Goal: Navigation & Orientation: Find specific page/section

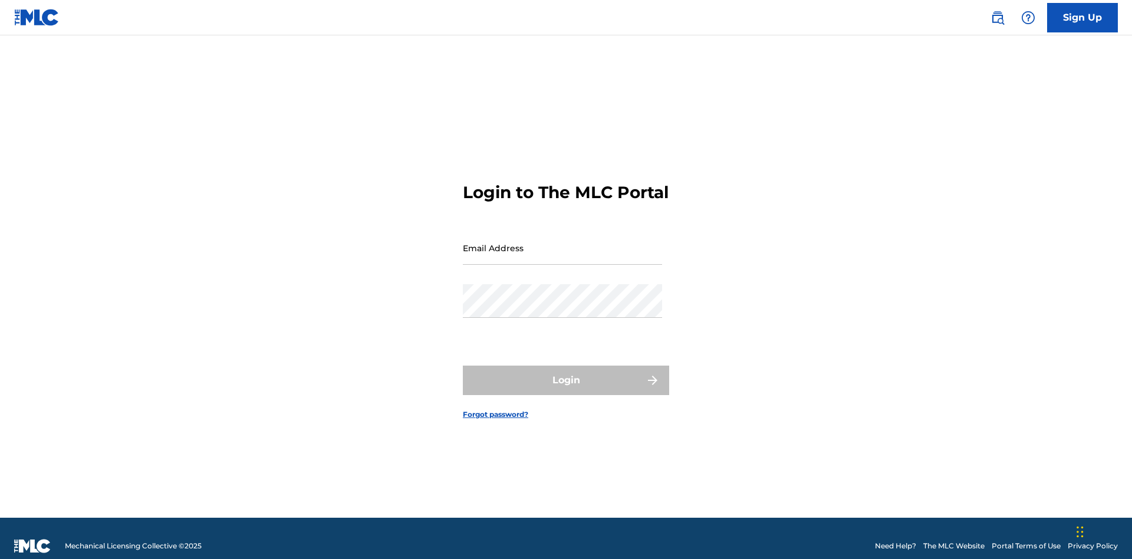
scroll to position [15, 0]
click at [562, 242] on input "Email Address" at bounding box center [562, 248] width 199 height 34
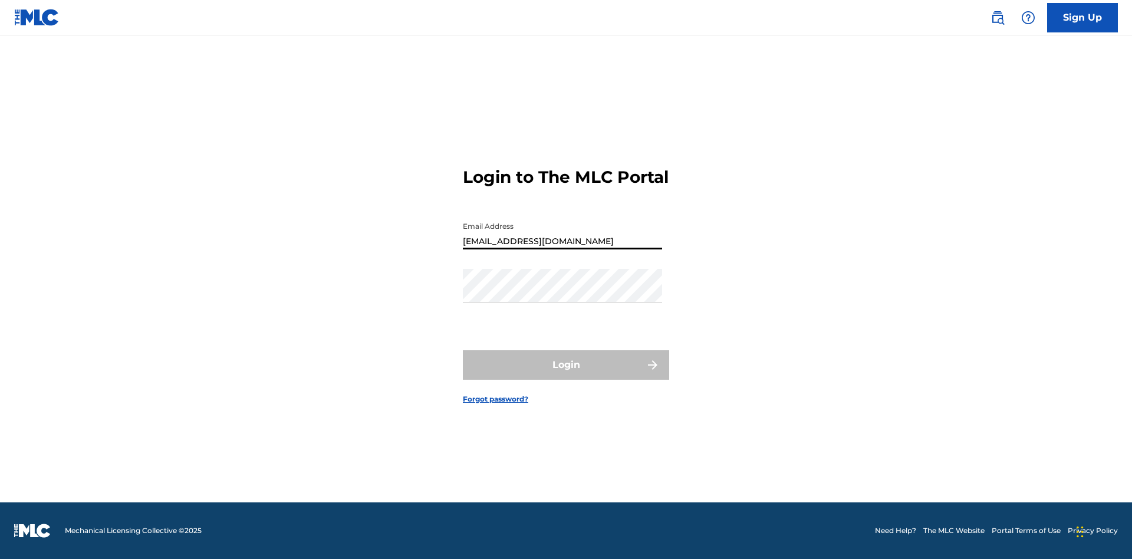
type input "[EMAIL_ADDRESS][DOMAIN_NAME]"
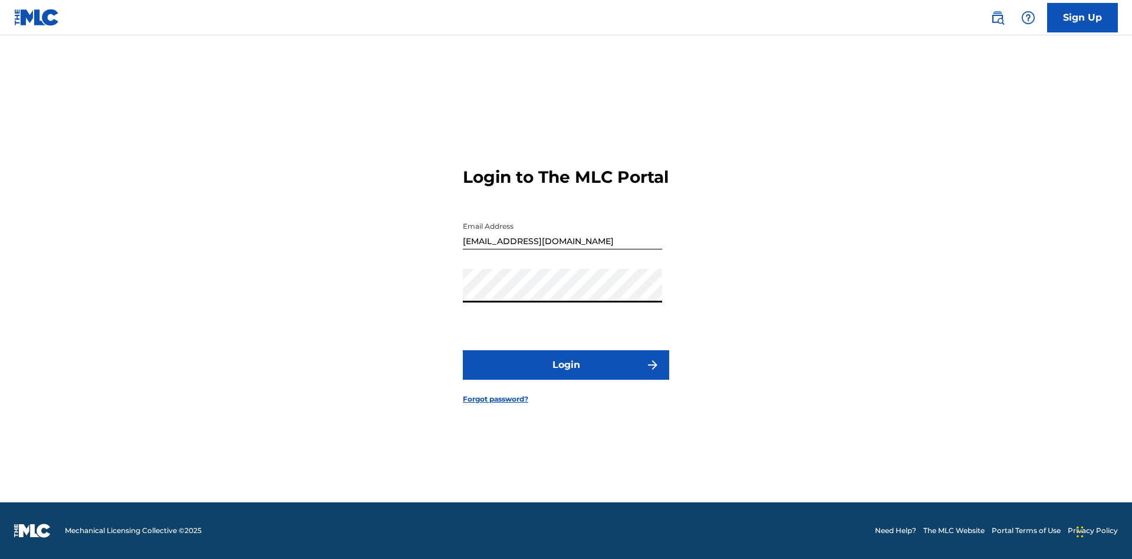
click at [566, 375] on button "Login" at bounding box center [566, 364] width 206 height 29
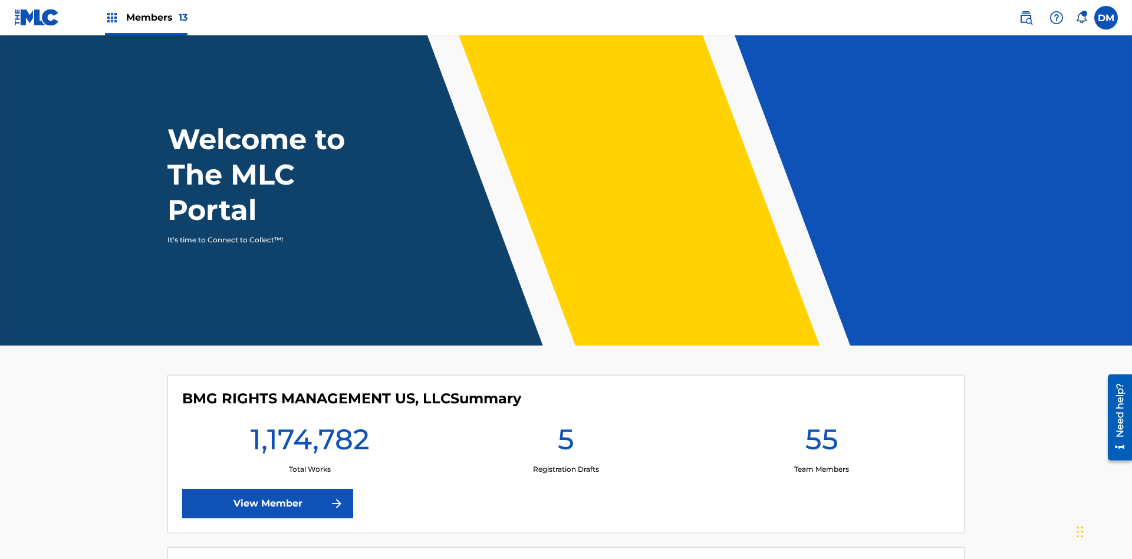
click at [146, 17] on span "Members 13" at bounding box center [156, 18] width 61 height 14
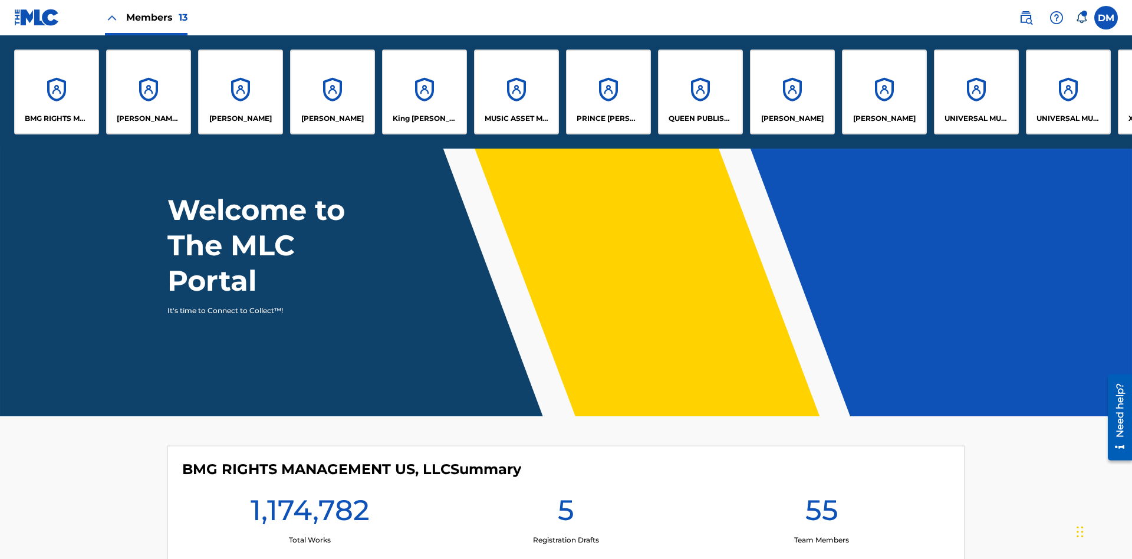
scroll to position [320, 0]
